Goal: Information Seeking & Learning: Learn about a topic

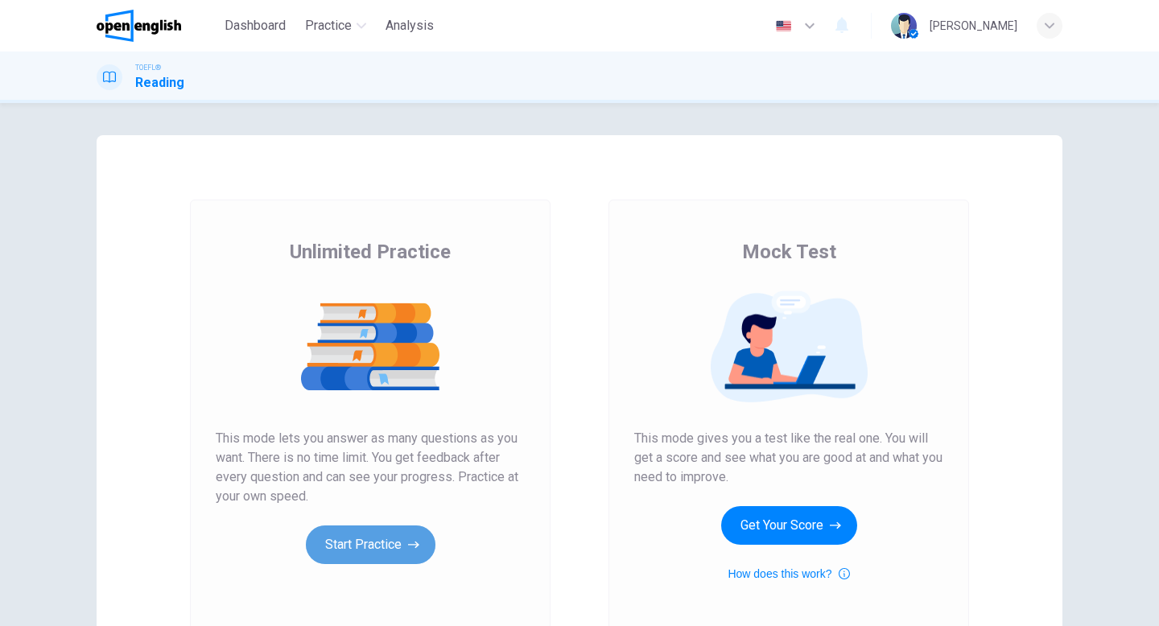
click at [333, 544] on button "Start Practice" at bounding box center [371, 545] width 130 height 39
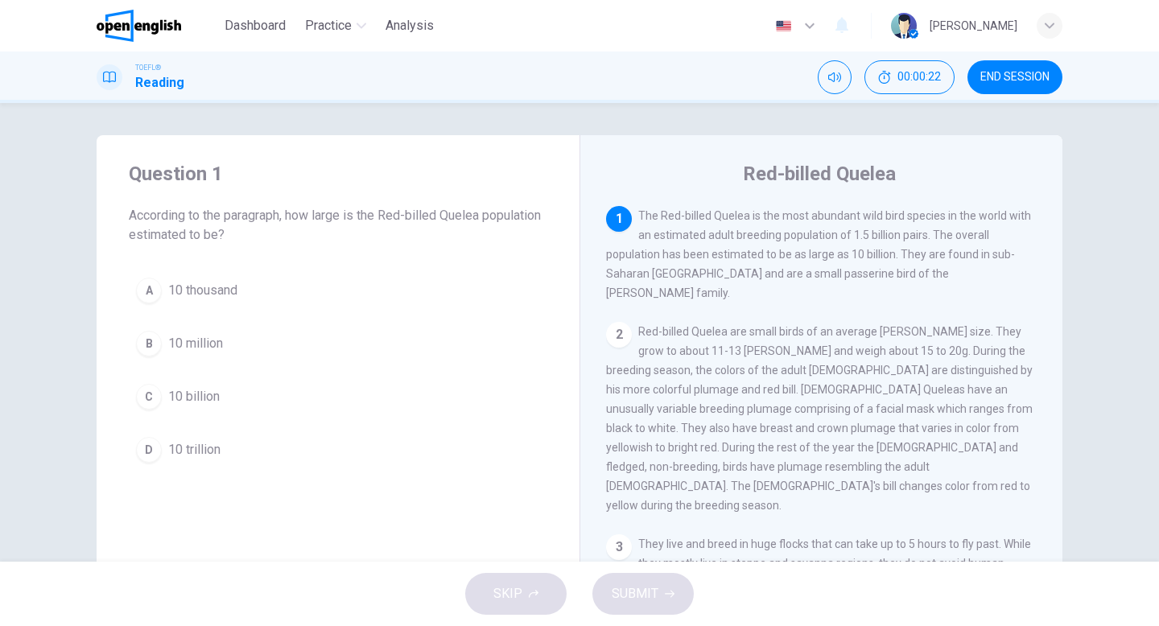
click at [173, 347] on span "10 million" at bounding box center [195, 343] width 55 height 19
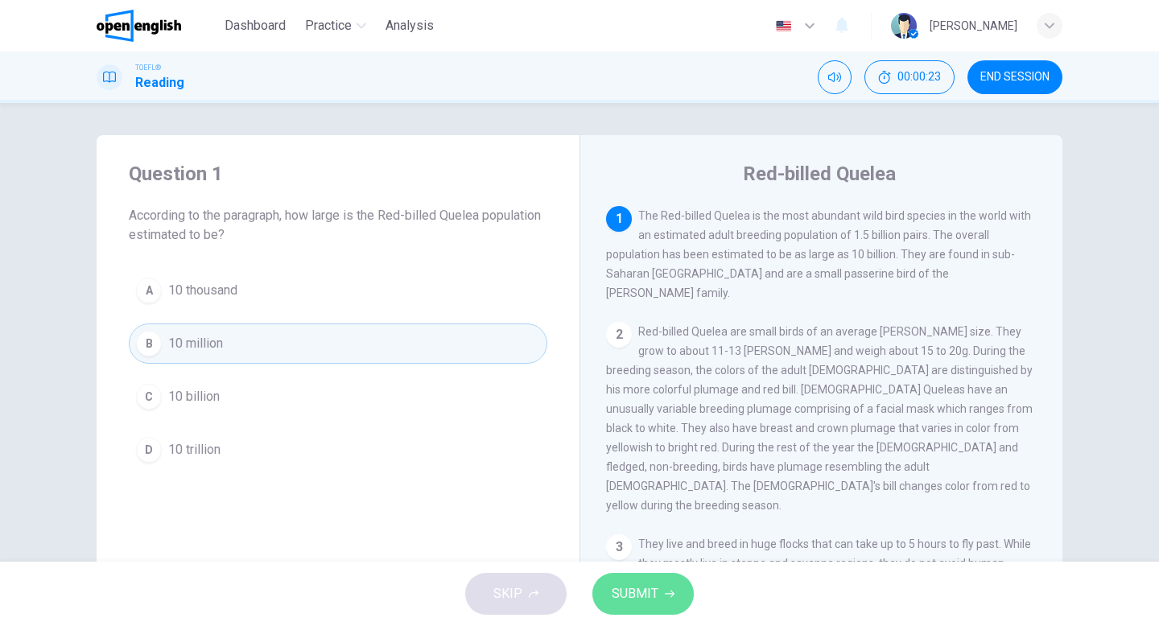
click at [648, 583] on span "SUBMIT" at bounding box center [635, 594] width 47 height 23
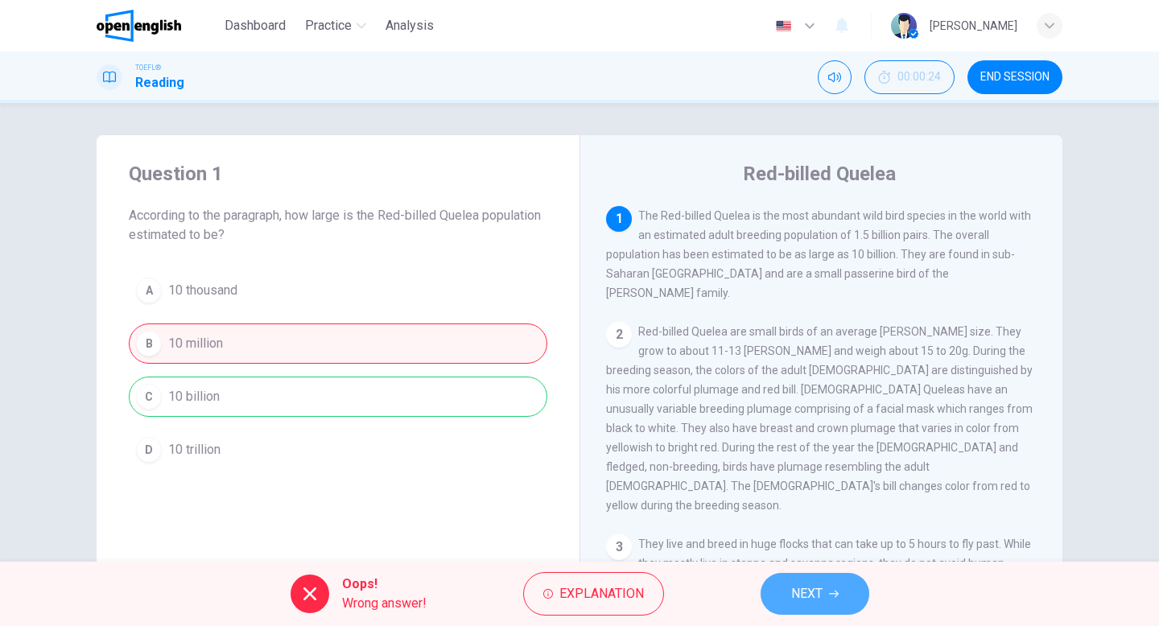
click at [786, 600] on button "NEXT" at bounding box center [815, 594] width 109 height 42
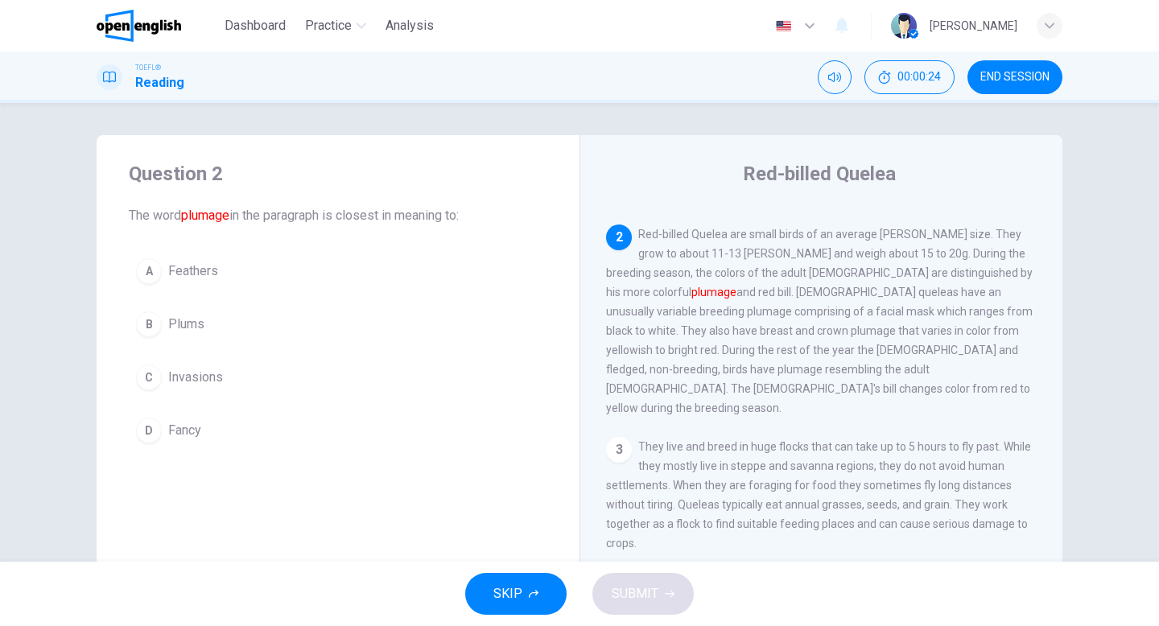
scroll to position [100, 0]
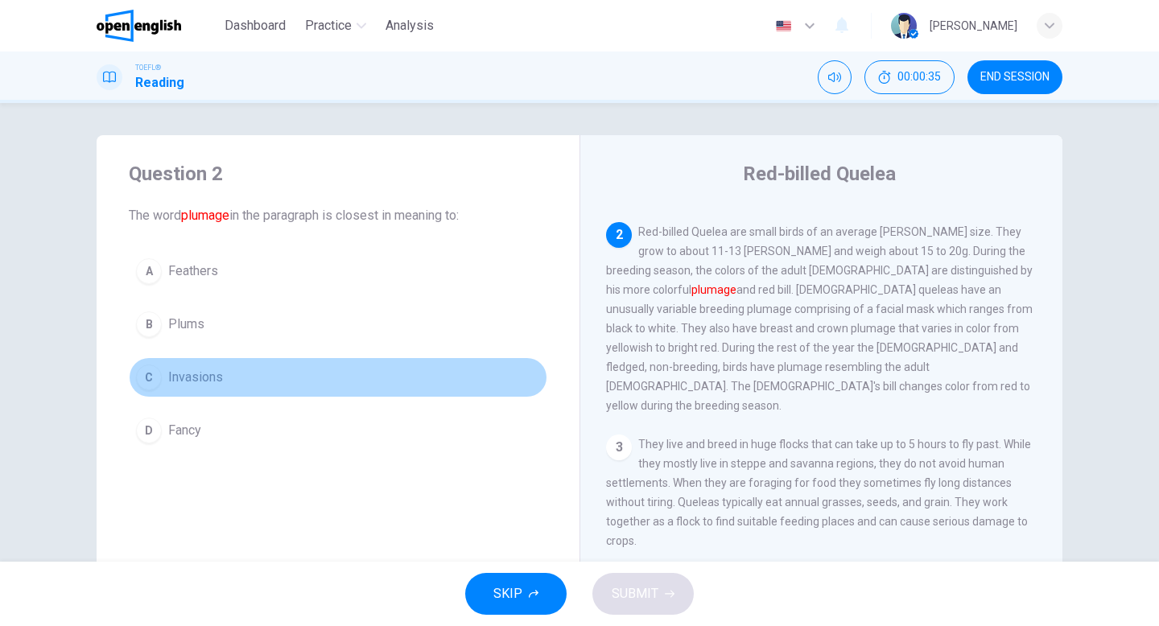
click at [204, 378] on span "Invasions" at bounding box center [195, 377] width 55 height 19
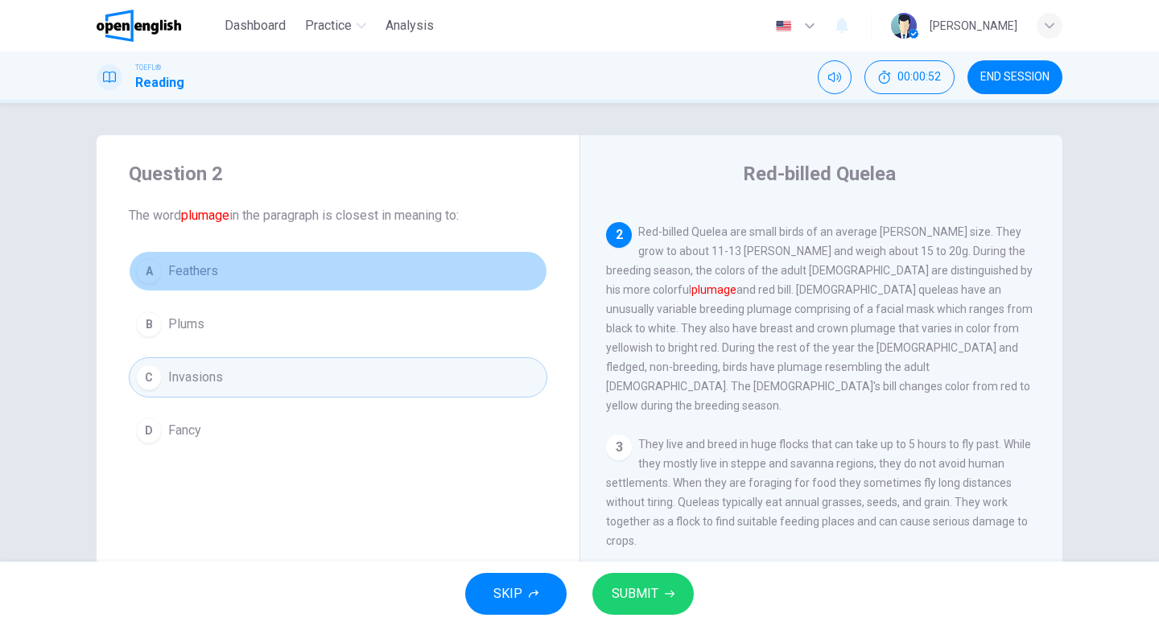
click at [234, 258] on button "A Feathers" at bounding box center [338, 271] width 419 height 40
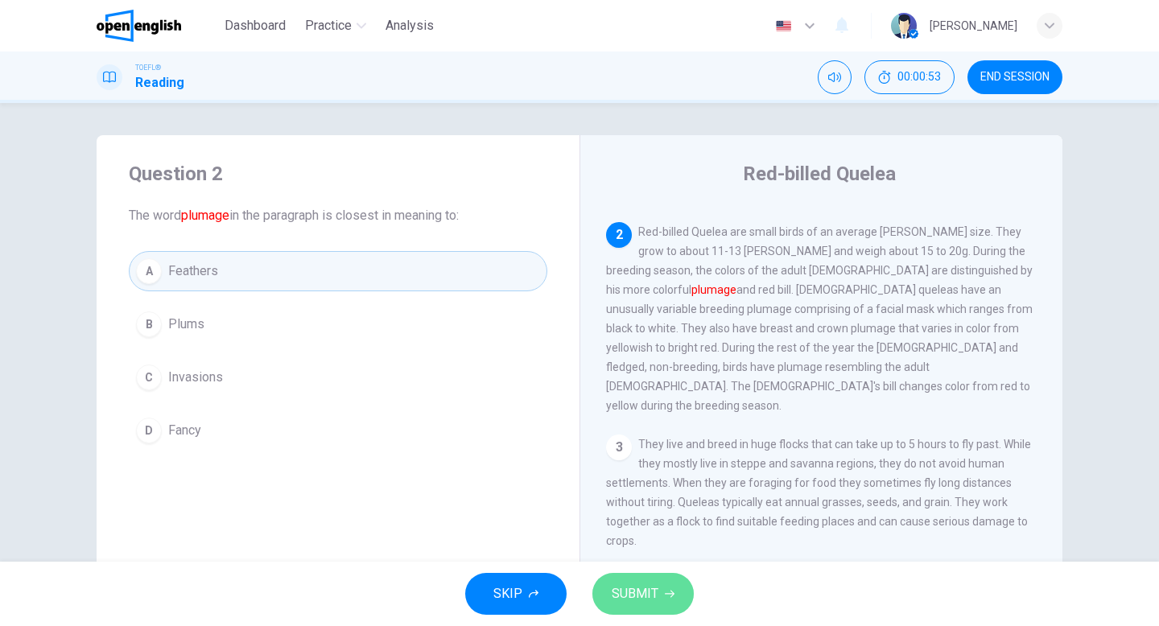
click at [652, 592] on span "SUBMIT" at bounding box center [635, 594] width 47 height 23
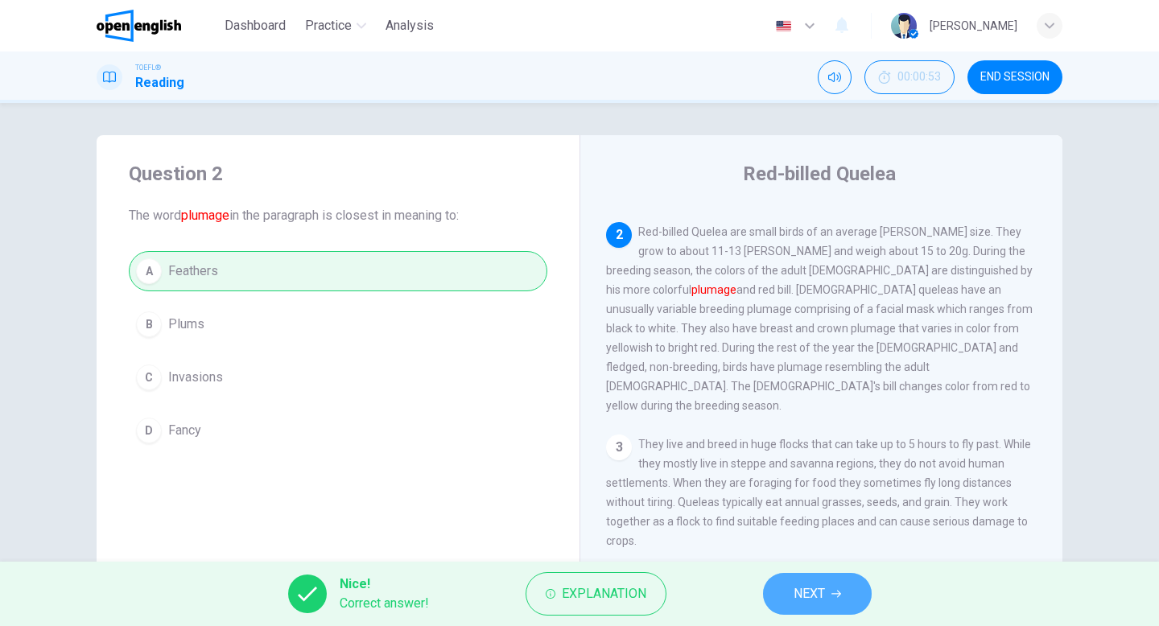
click at [842, 605] on button "NEXT" at bounding box center [817, 594] width 109 height 42
